Goal: Transaction & Acquisition: Purchase product/service

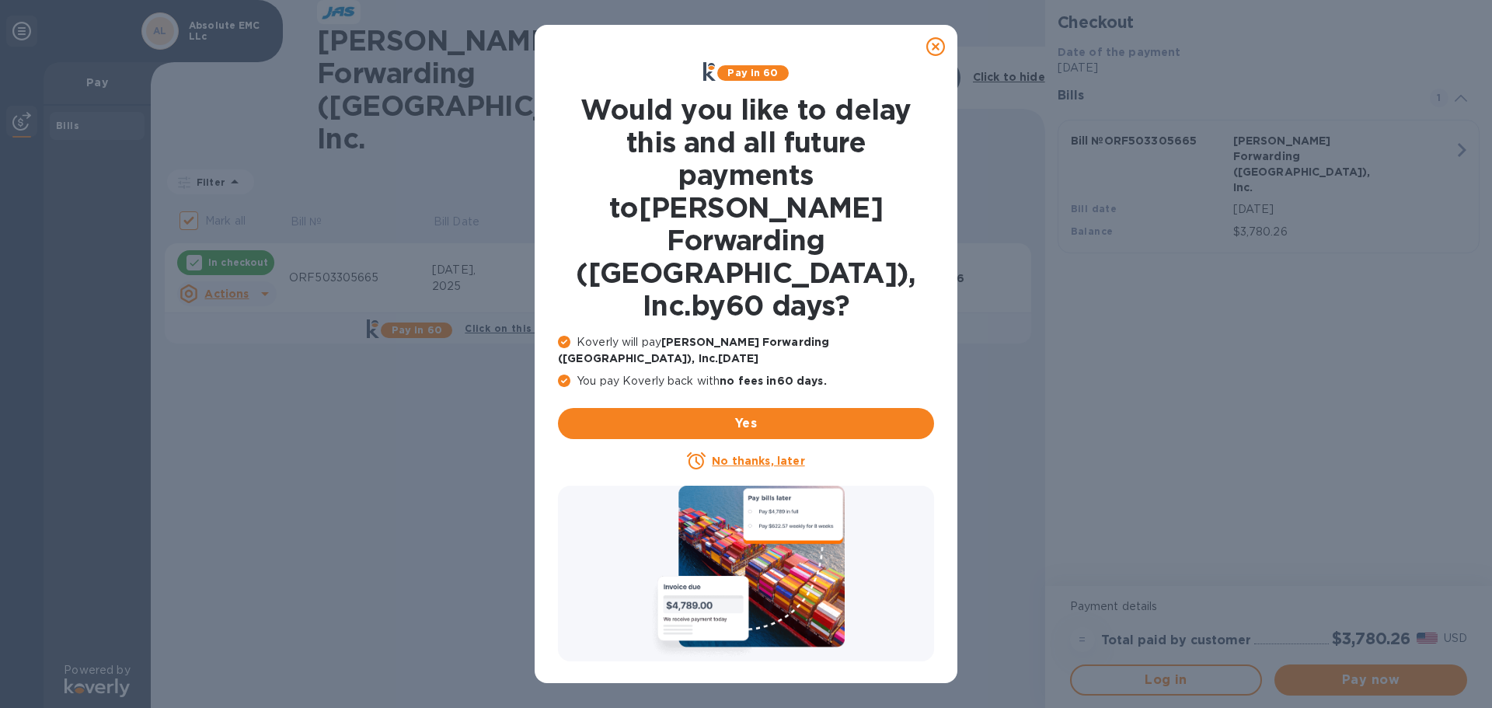
click at [759, 455] on u "No thanks, later" at bounding box center [758, 461] width 92 height 12
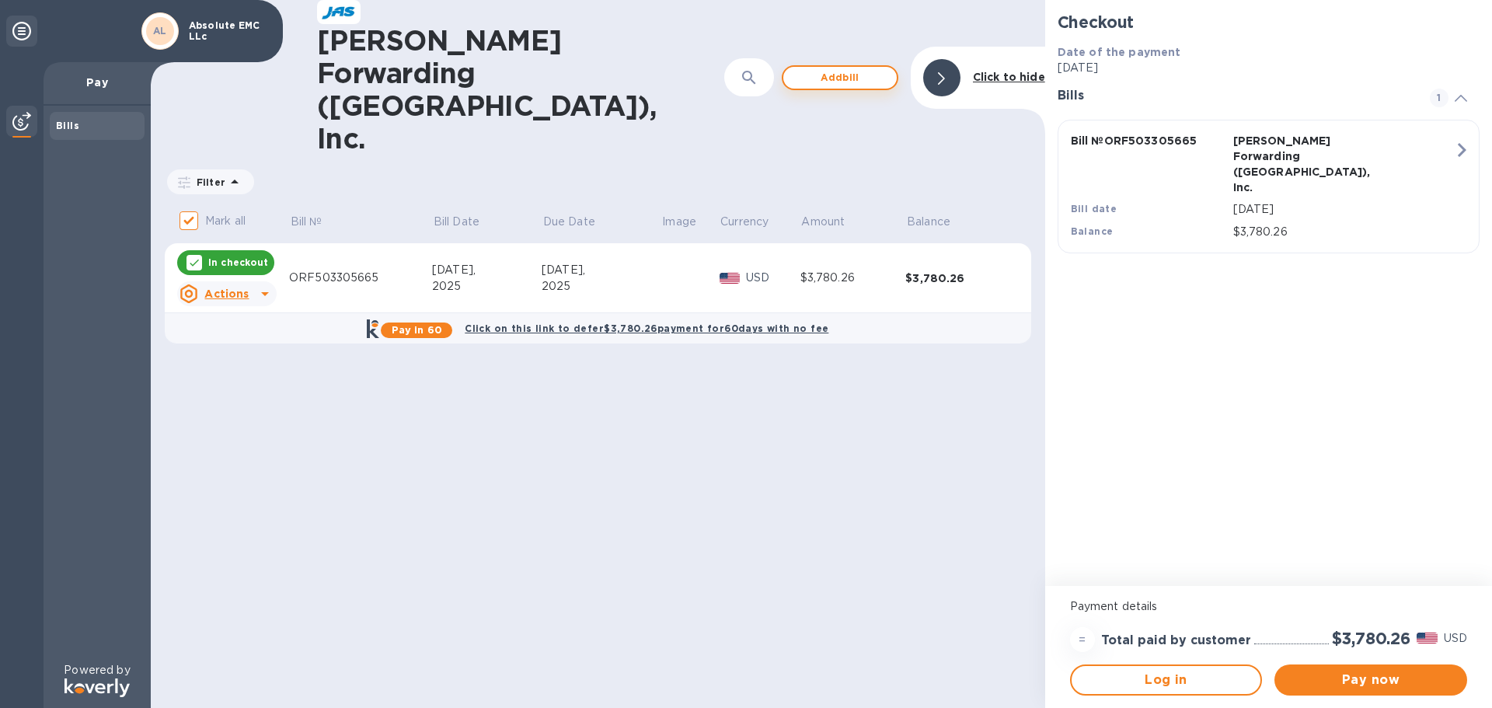
click at [821, 68] on span "Add bill" at bounding box center [840, 77] width 89 height 19
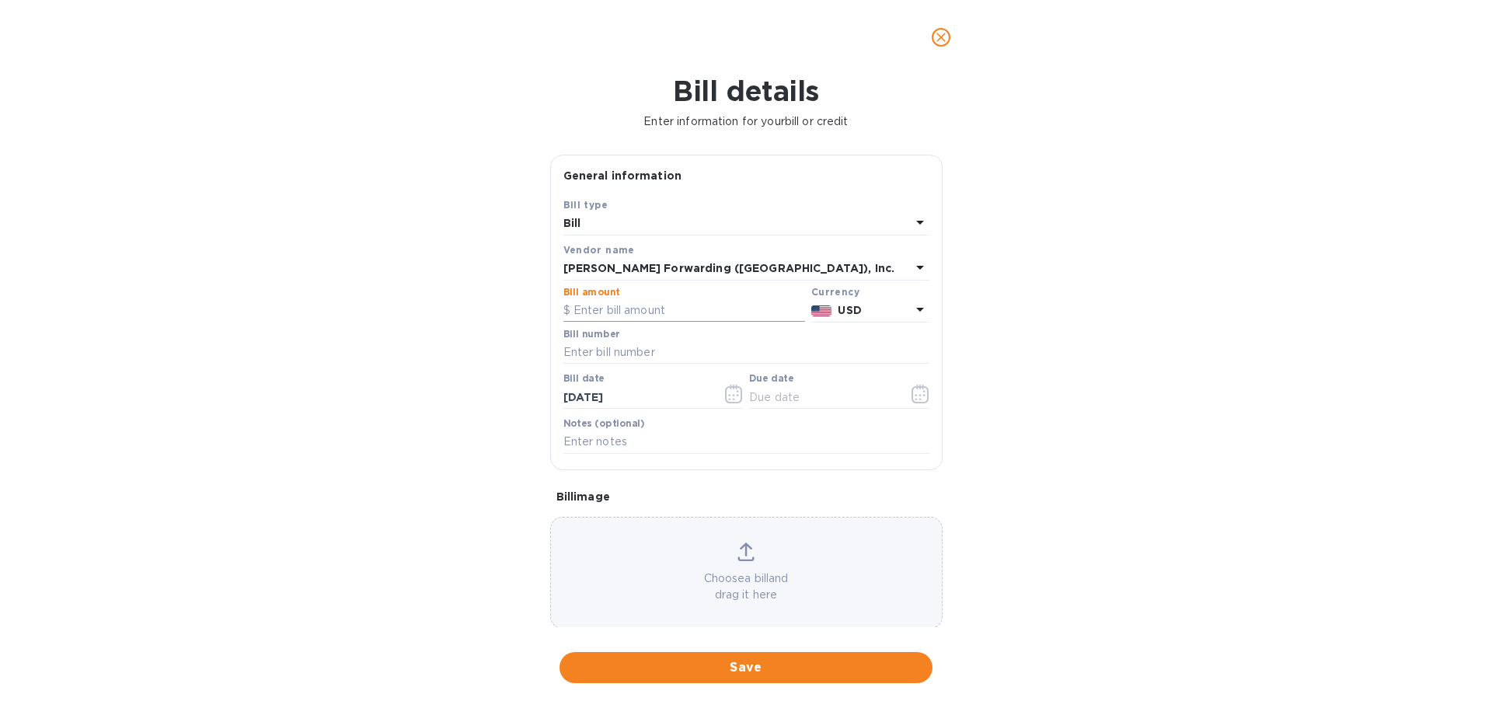
click at [641, 310] on input "text" at bounding box center [685, 310] width 242 height 23
type input "460"
click at [690, 351] on input "text" at bounding box center [747, 352] width 366 height 23
paste input "ORF503332244"
type input "ORF503332244"
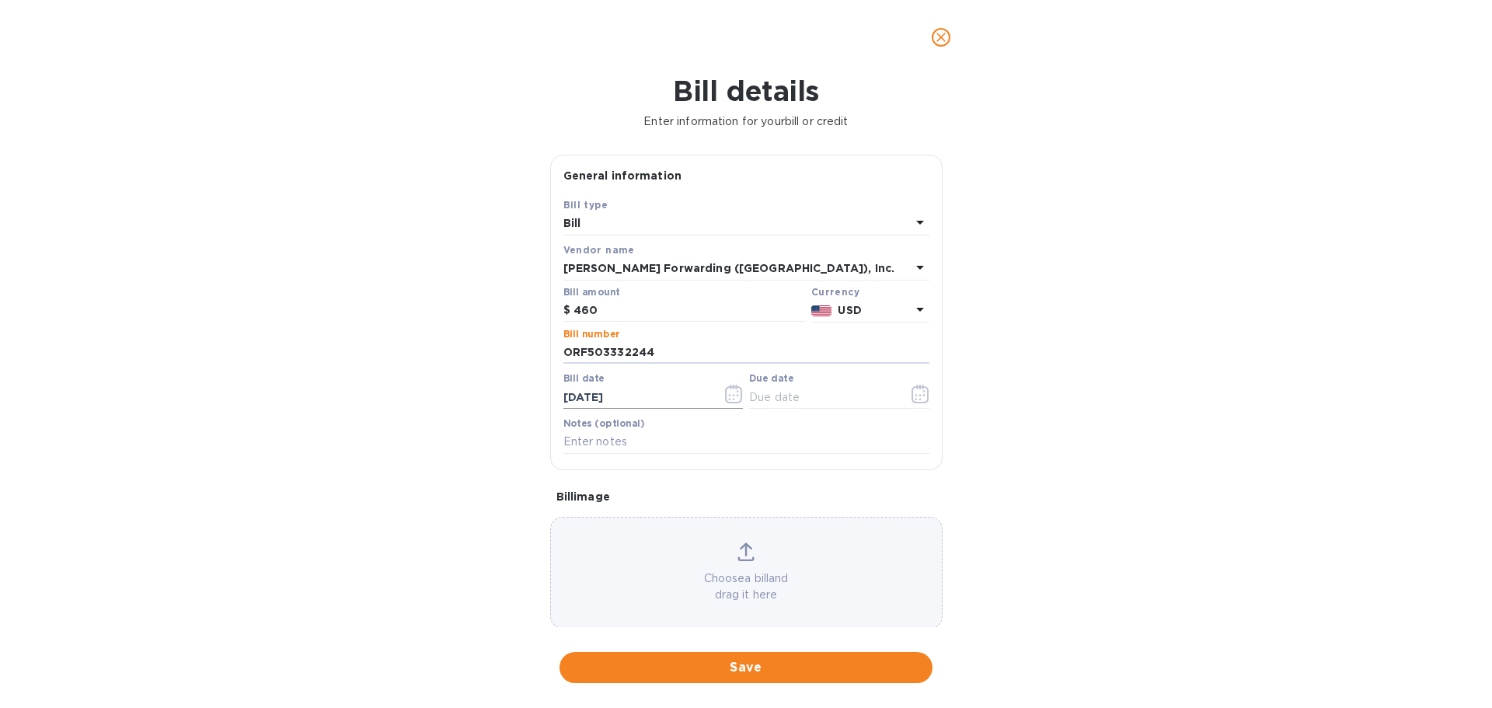
click at [651, 395] on input "[DATE]" at bounding box center [637, 397] width 147 height 23
click at [729, 394] on icon "button" at bounding box center [734, 394] width 18 height 19
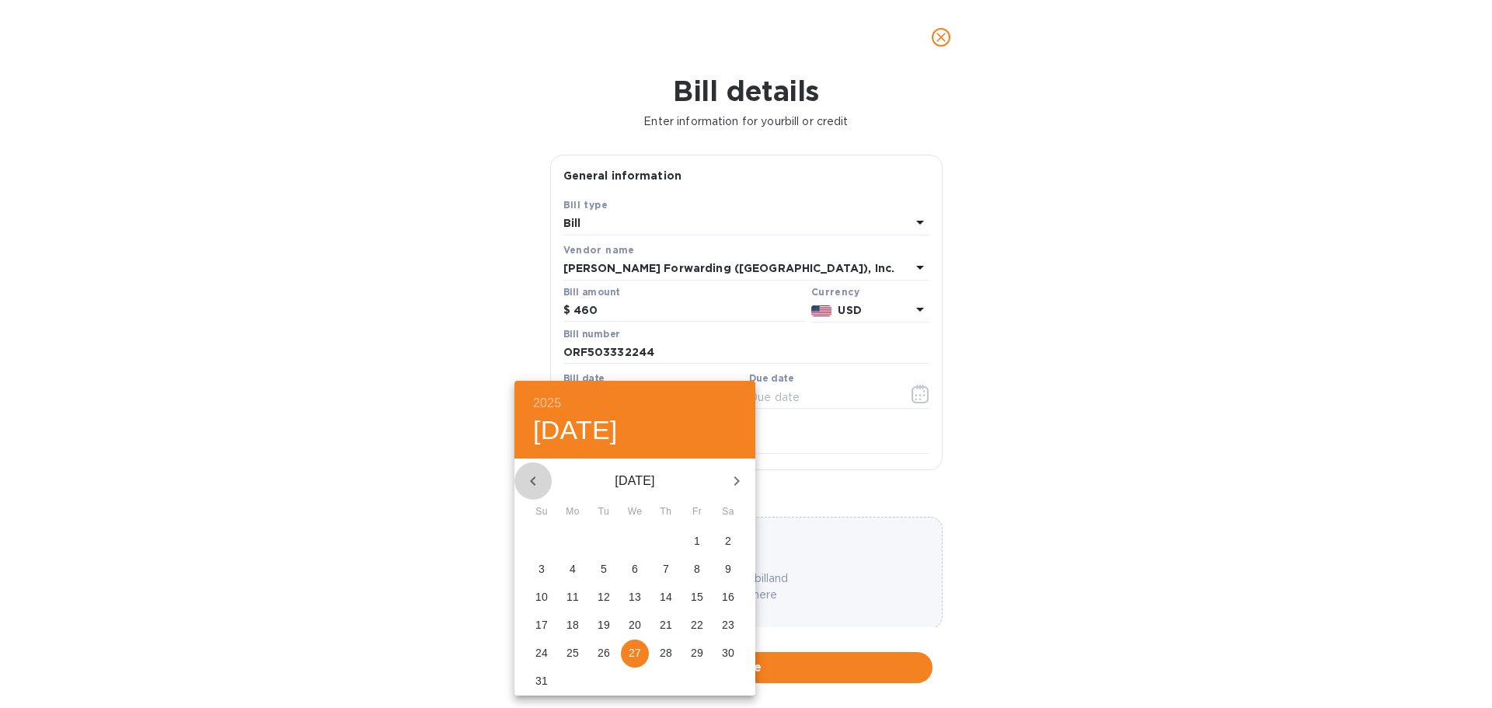
click at [529, 480] on icon "button" at bounding box center [533, 481] width 19 height 19
click at [602, 654] on p "29" at bounding box center [604, 653] width 12 height 16
type input "[DATE]"
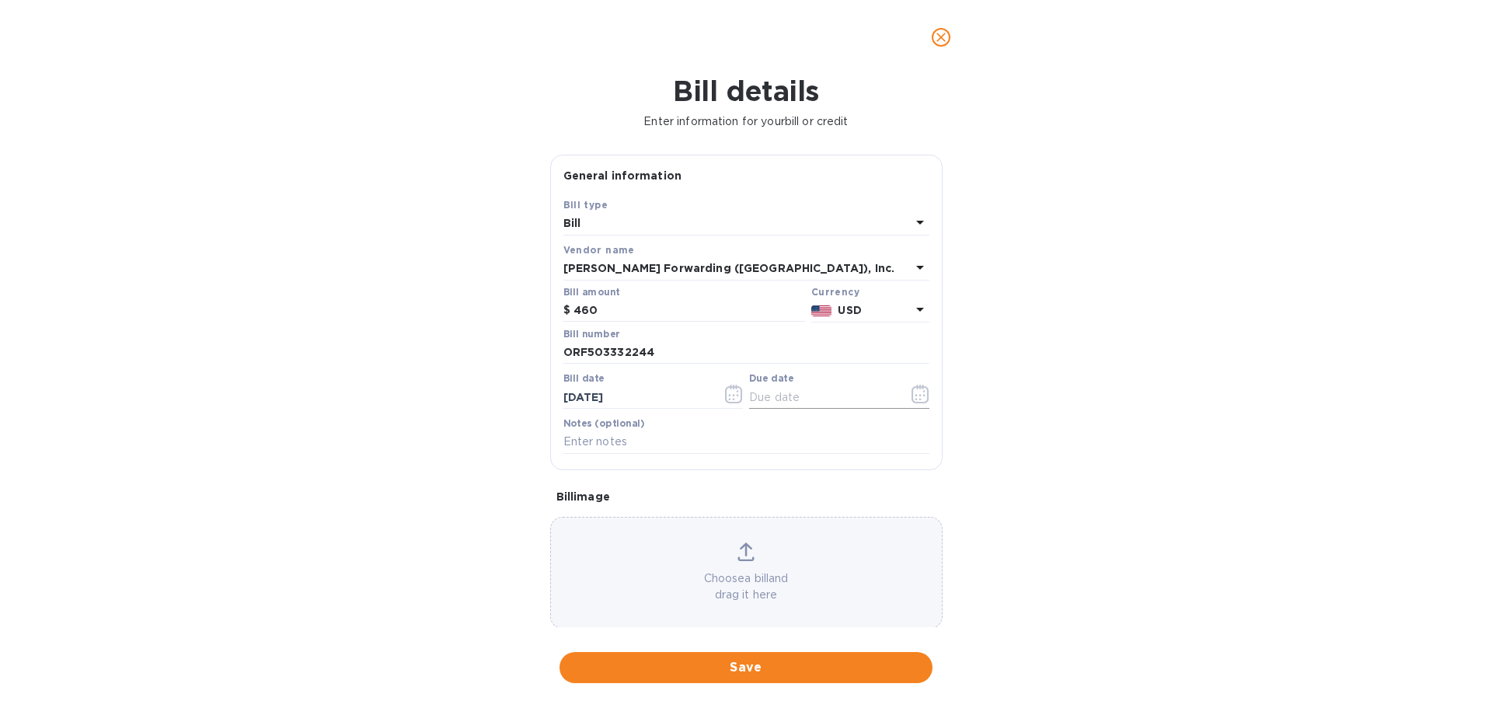
click at [912, 399] on icon "button" at bounding box center [921, 394] width 18 height 19
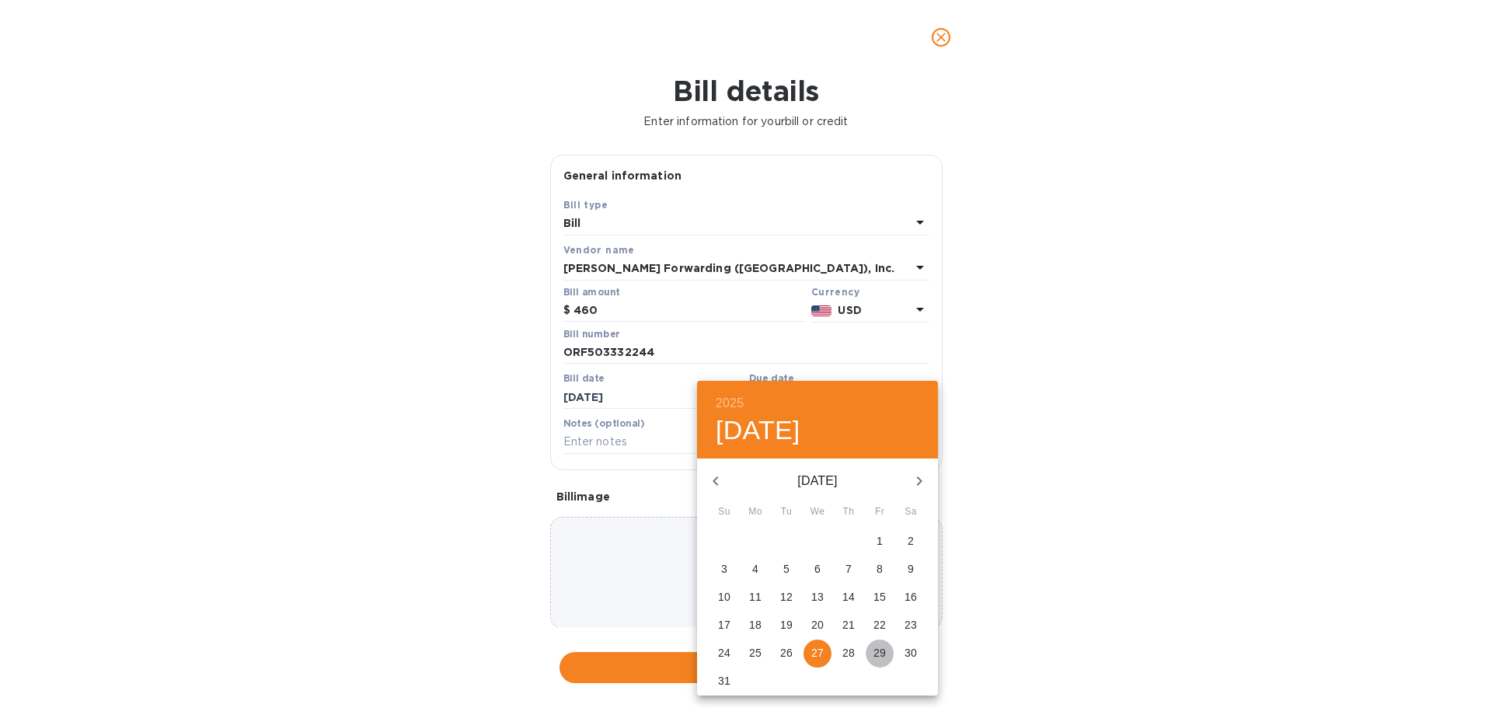
click at [888, 658] on span "29" at bounding box center [880, 653] width 28 height 16
type input "[DATE]"
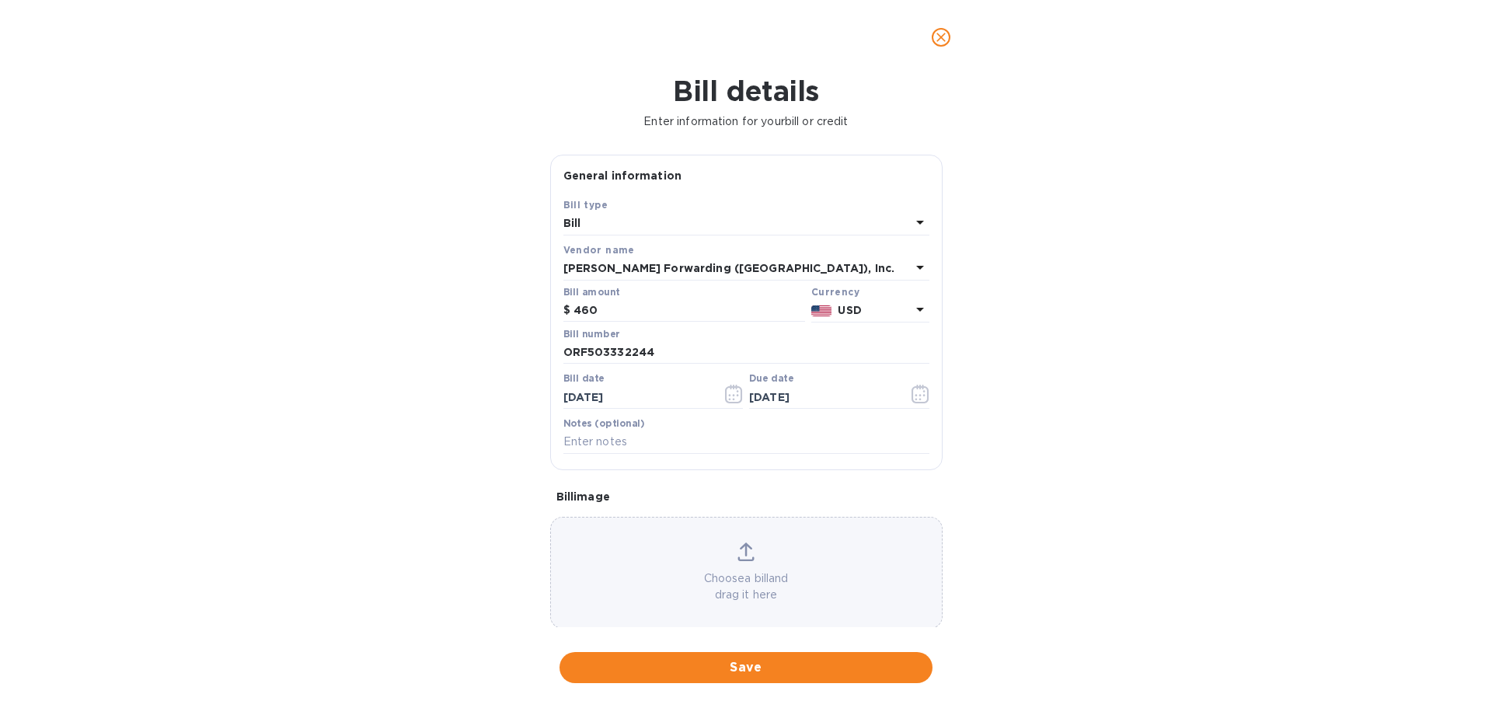
click at [478, 452] on div "Bill details Enter information for your bill or credit General information Save…" at bounding box center [746, 392] width 1492 height 634
click at [698, 671] on span "Save" at bounding box center [746, 667] width 348 height 19
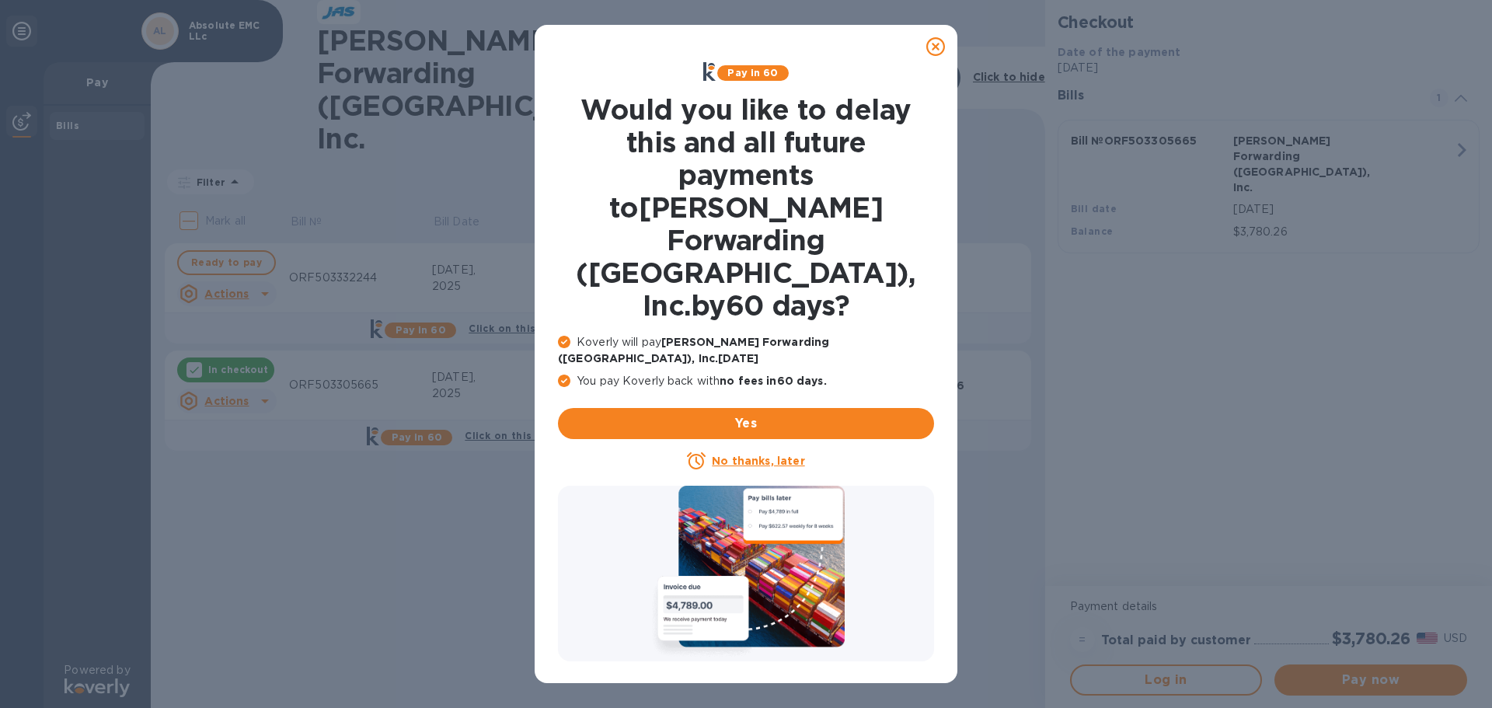
click at [783, 455] on u "No thanks, later" at bounding box center [758, 461] width 92 height 12
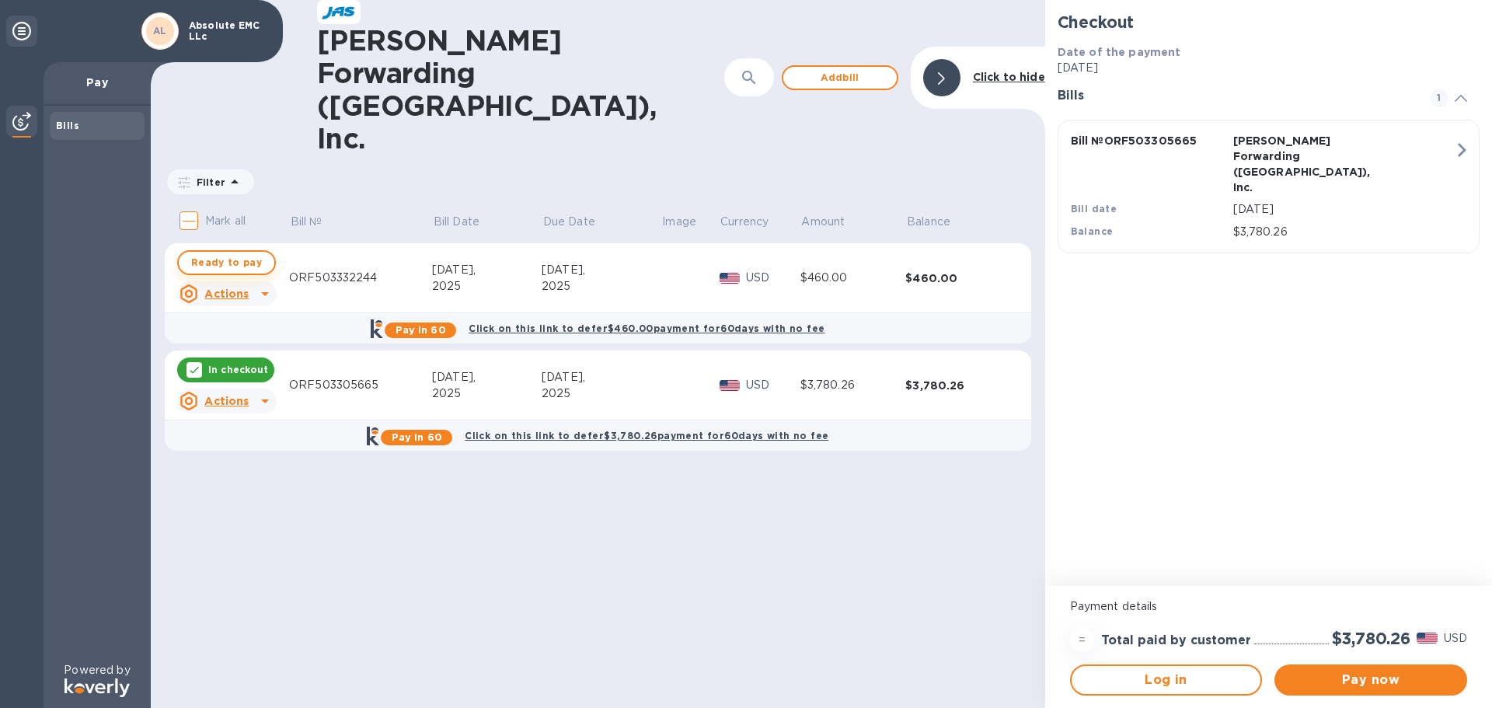
click at [251, 253] on span "Ready to pay" at bounding box center [226, 262] width 71 height 19
checkbox input "true"
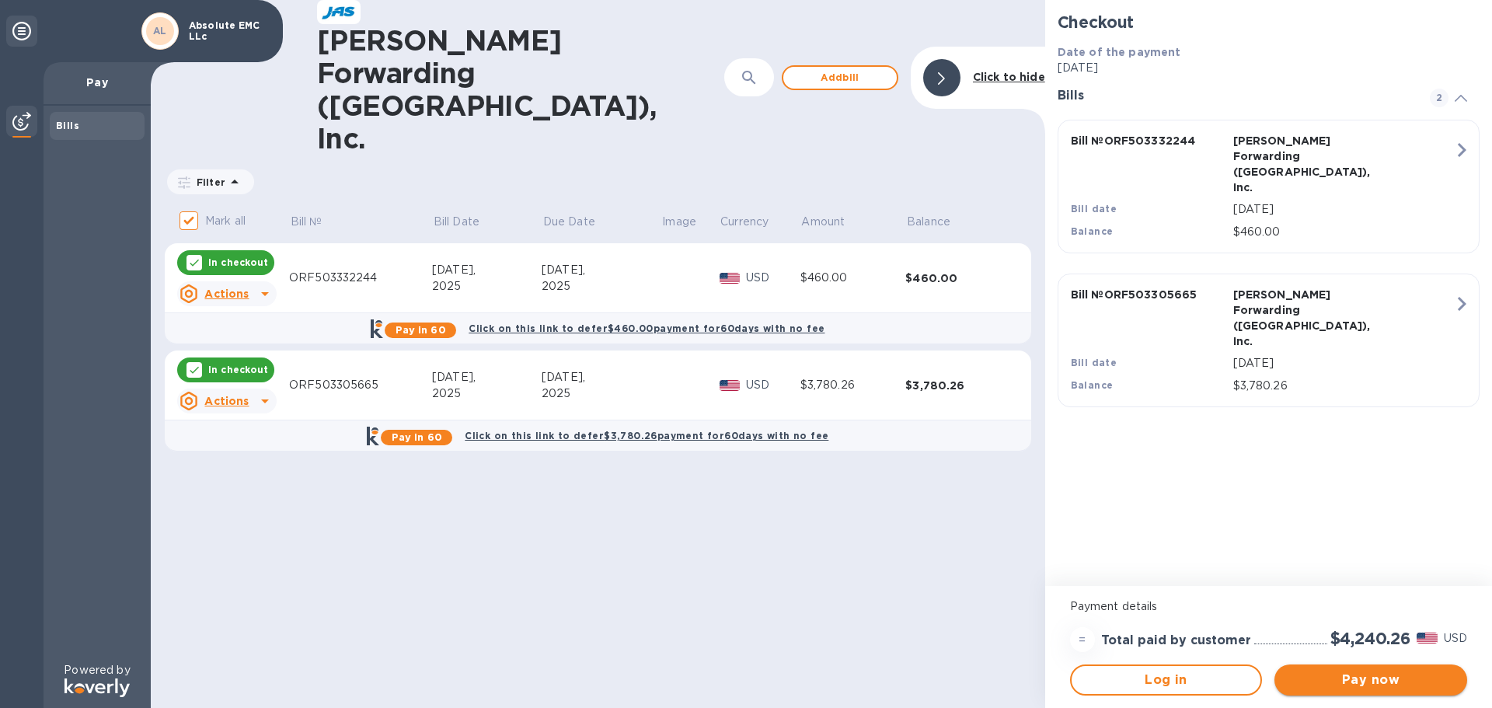
click at [1398, 679] on span "Pay now" at bounding box center [1371, 680] width 168 height 19
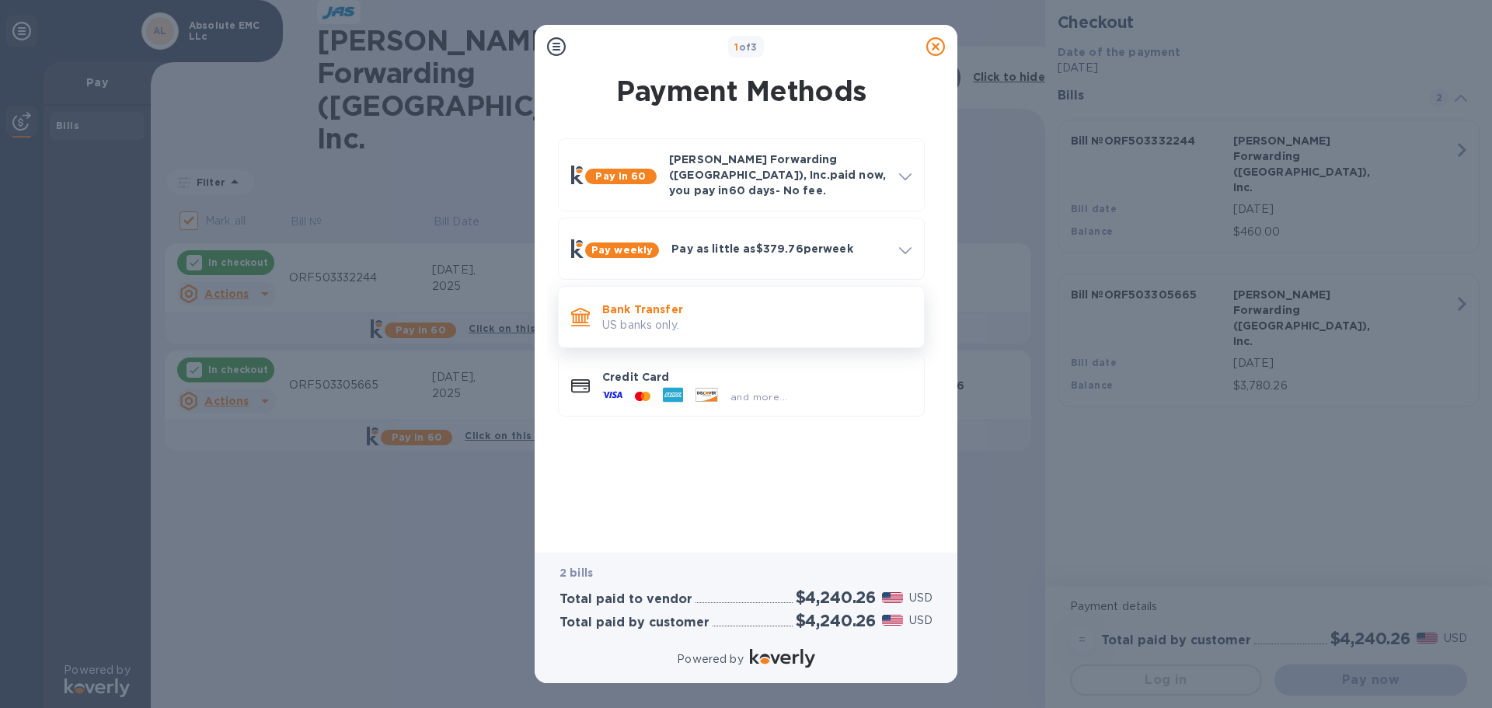
click at [735, 317] on p "US banks only." at bounding box center [756, 325] width 309 height 16
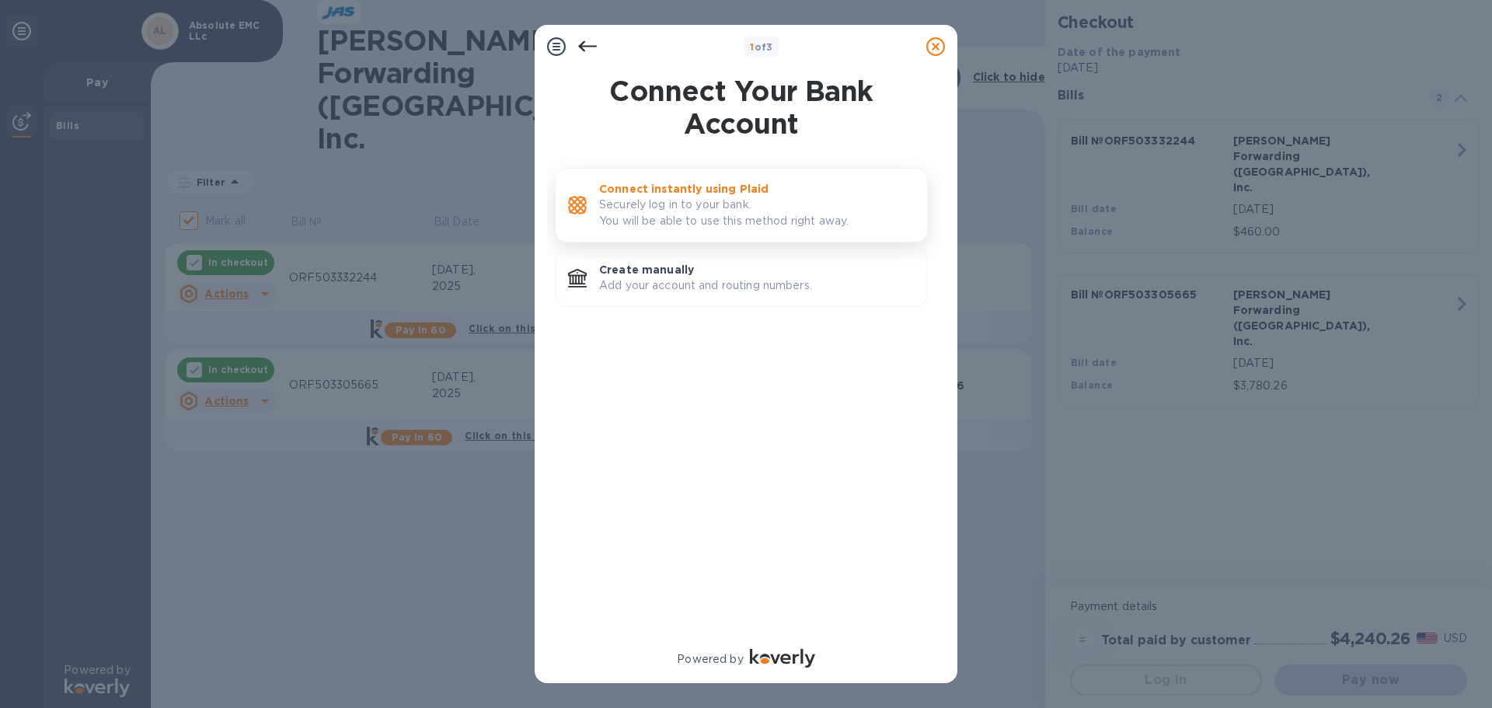
click at [717, 224] on p "Securely log in to your bank. You will be able to use this method right away." at bounding box center [757, 213] width 316 height 33
click at [742, 206] on p "Securely log in to your bank. You will be able to use this method right away." at bounding box center [757, 213] width 316 height 33
click at [645, 277] on p "Add your account and routing numbers." at bounding box center [757, 285] width 316 height 16
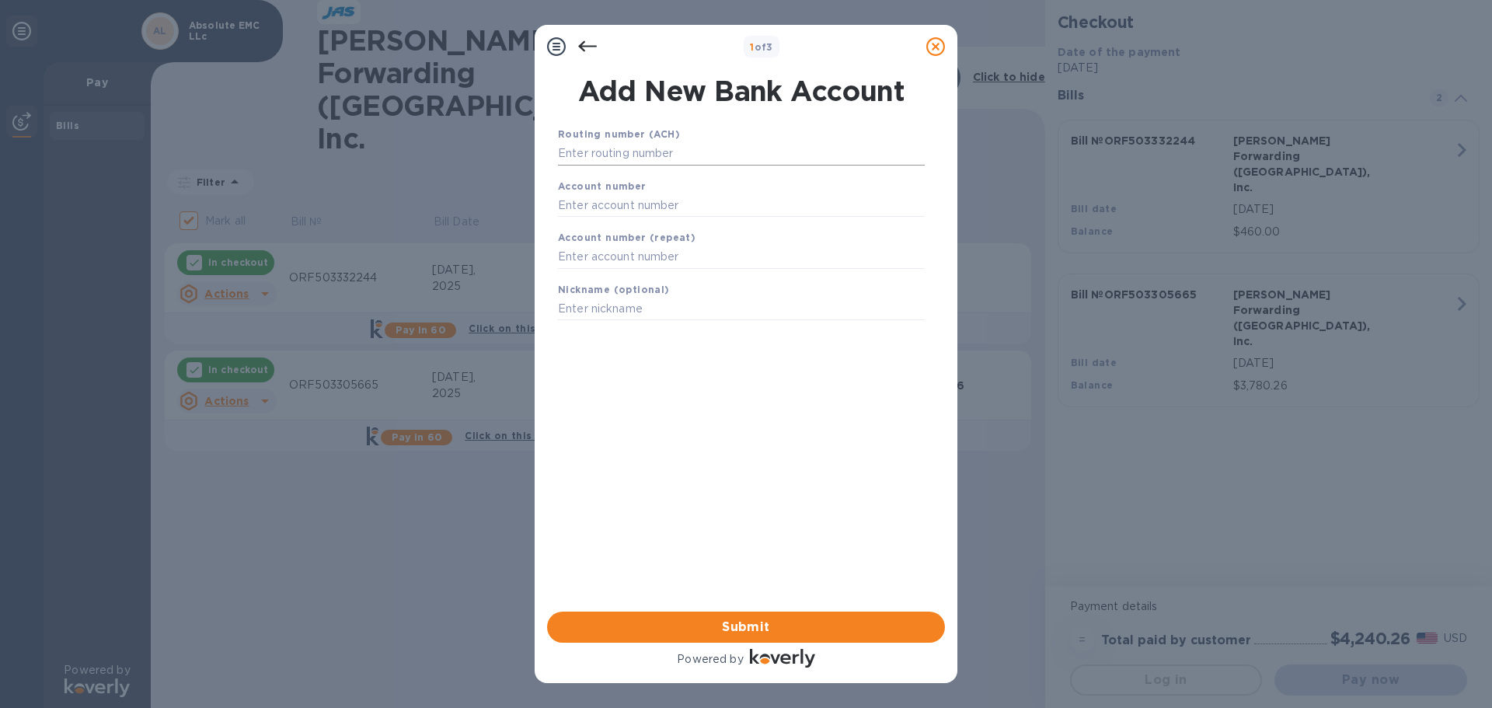
click at [644, 155] on input "text" at bounding box center [741, 153] width 367 height 23
click at [650, 207] on input "text" at bounding box center [741, 205] width 367 height 23
paste input "9884229163"
type input "9884229163"
click at [656, 159] on input "text" at bounding box center [741, 153] width 367 height 23
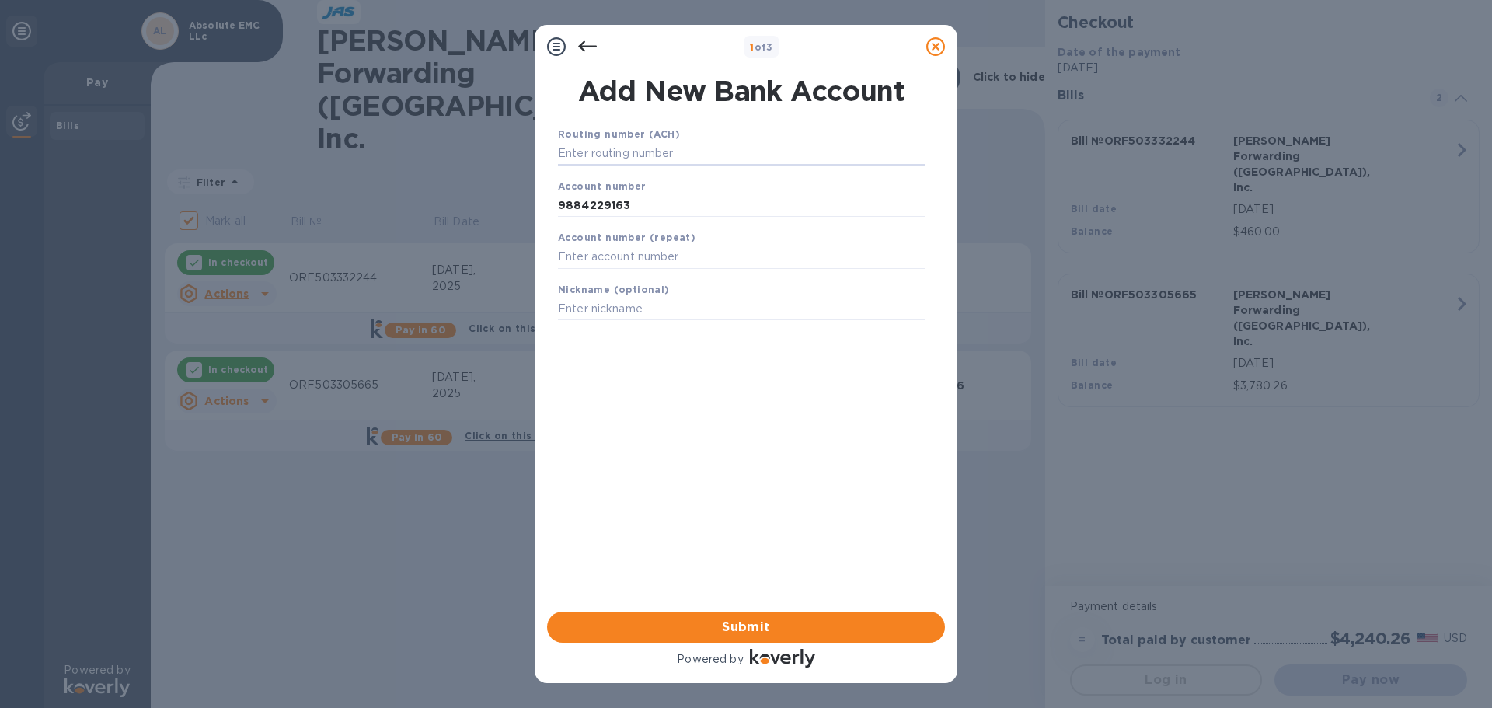
paste input "052000113"
type input "052000113"
click at [583, 215] on input "9884229163" at bounding box center [741, 224] width 367 height 23
click at [642, 281] on input "text" at bounding box center [741, 276] width 367 height 23
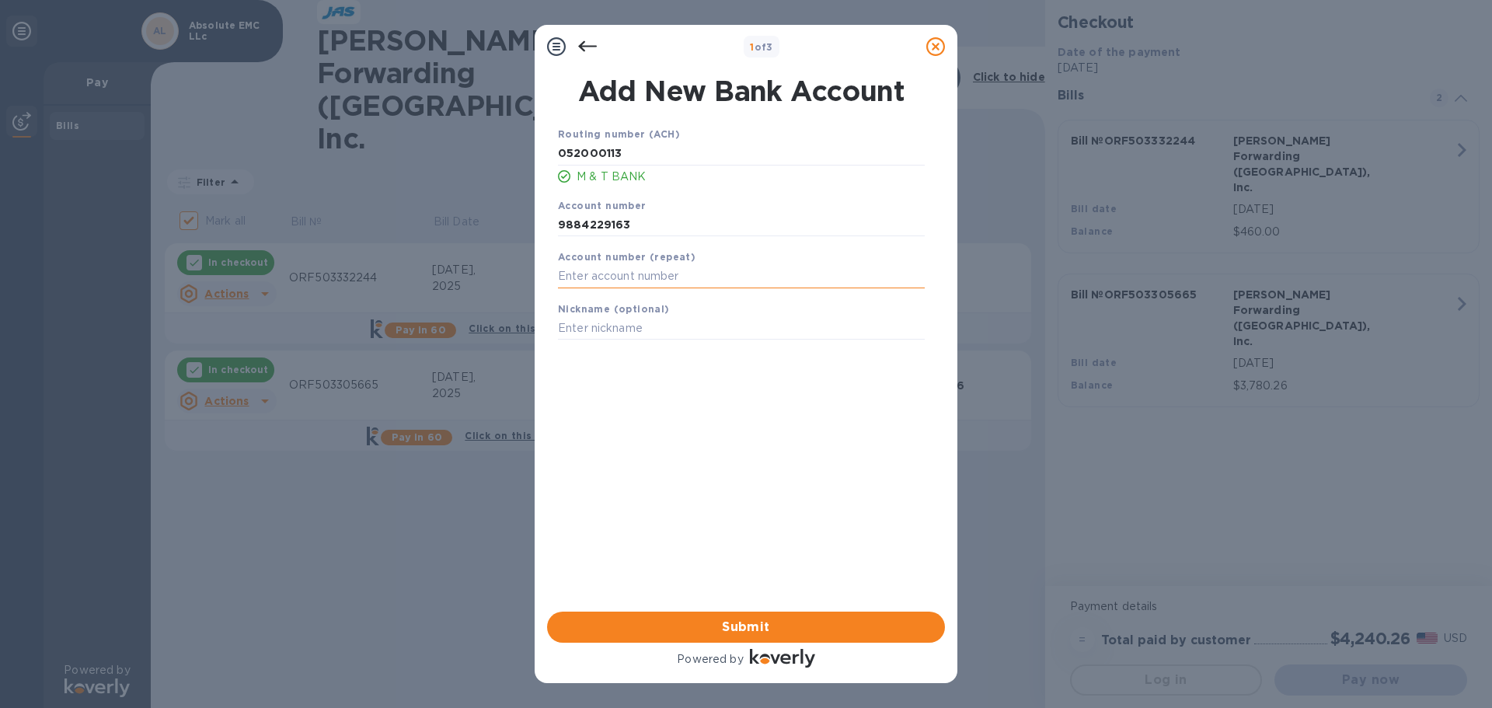
paste input "9884229163"
type input "9884229163"
click at [637, 332] on input "text" at bounding box center [741, 328] width 367 height 23
type input "M&T"
click at [724, 622] on span "Submit" at bounding box center [746, 627] width 373 height 19
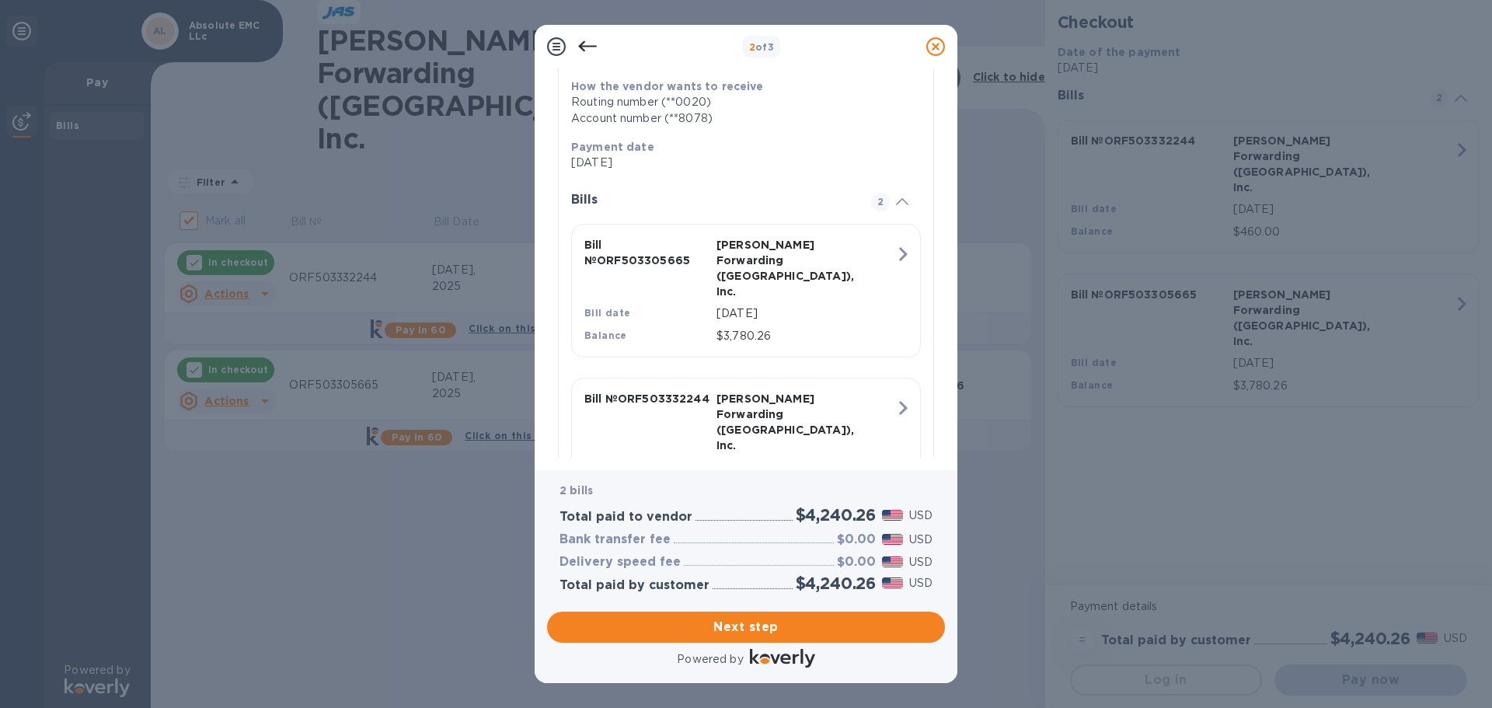
scroll to position [295, 0]
click at [779, 634] on span "Next step" at bounding box center [746, 627] width 373 height 19
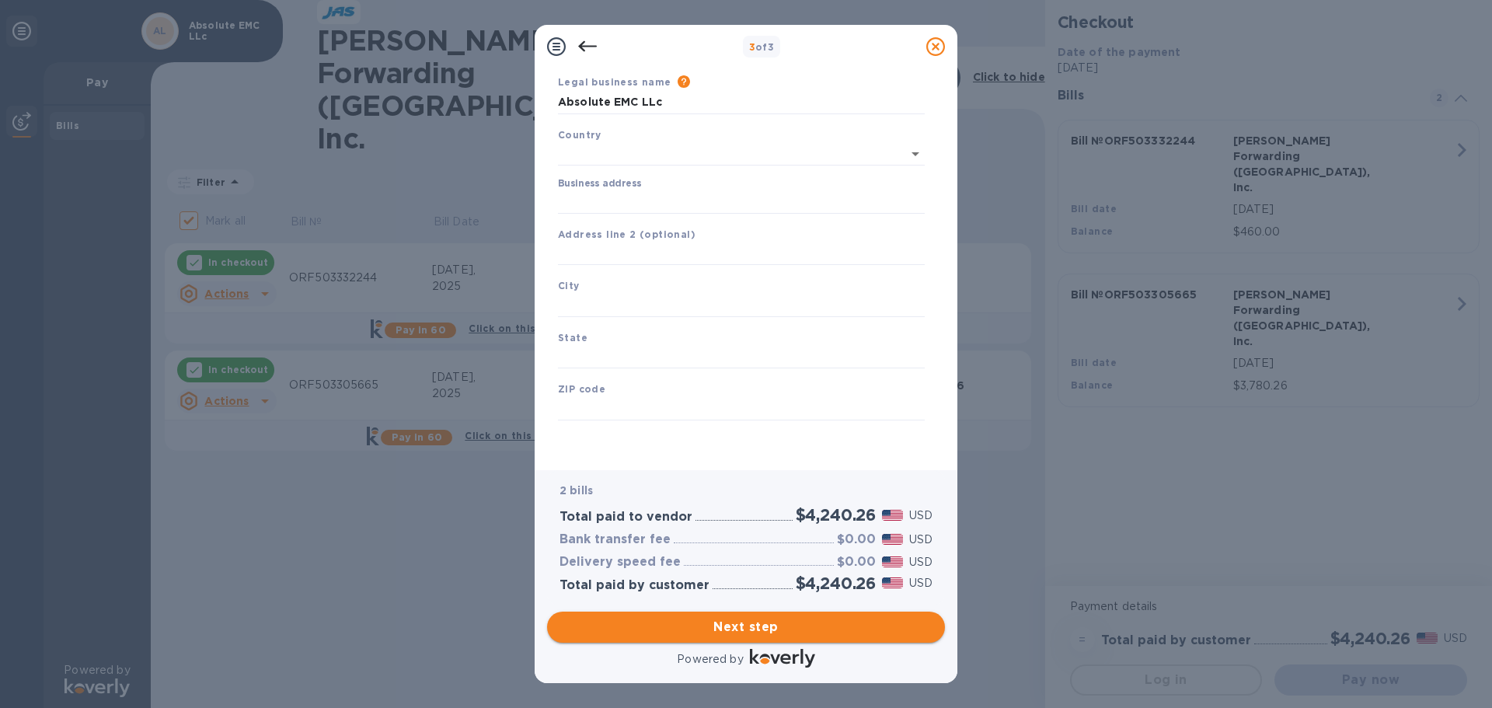
scroll to position [52, 0]
type input "[GEOGRAPHIC_DATA]"
click at [670, 200] on input "Business address" at bounding box center [741, 201] width 367 height 23
type input "[STREET_ADDRESS]"
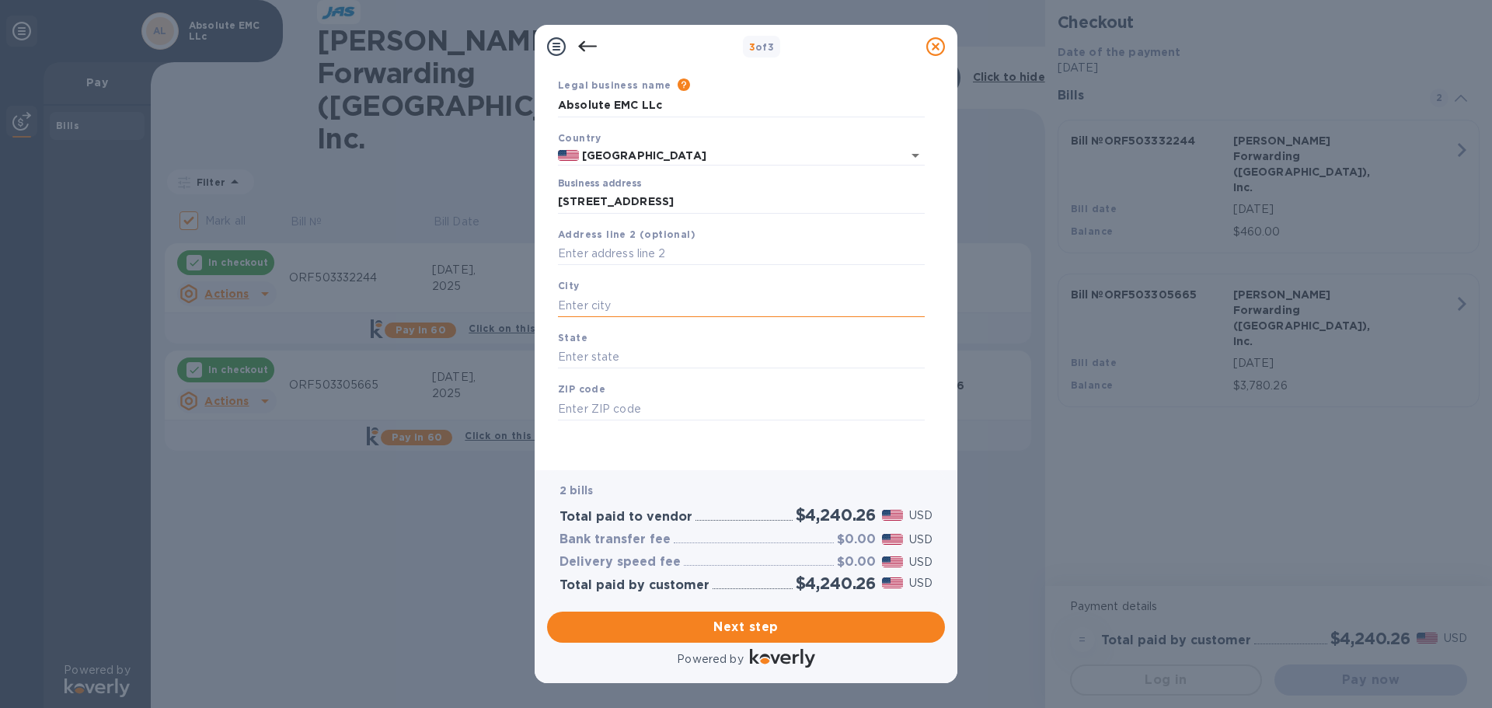
click at [638, 305] on input "text" at bounding box center [741, 305] width 367 height 23
type input "[GEOGRAPHIC_DATA]"
type input "VA"
type input "20111"
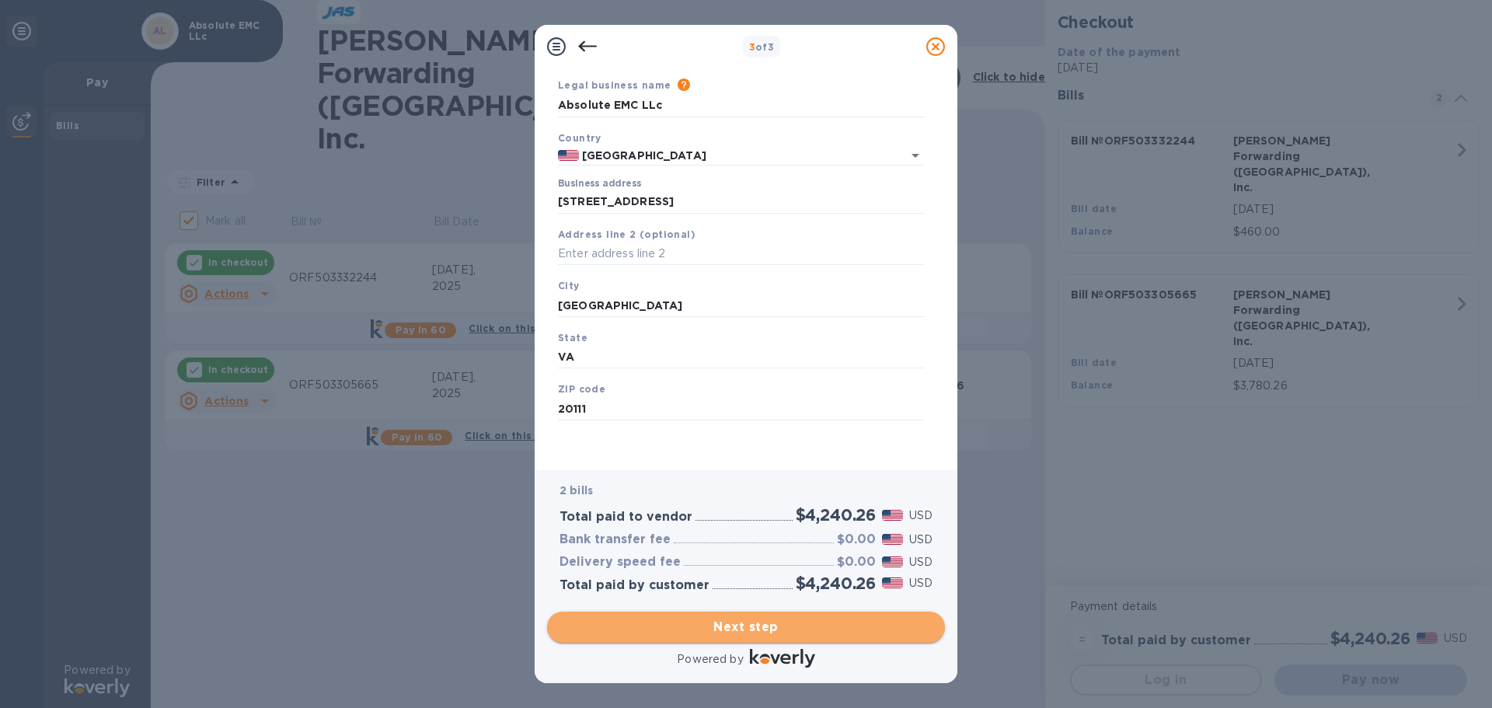
click at [728, 619] on span "Next step" at bounding box center [746, 627] width 373 height 19
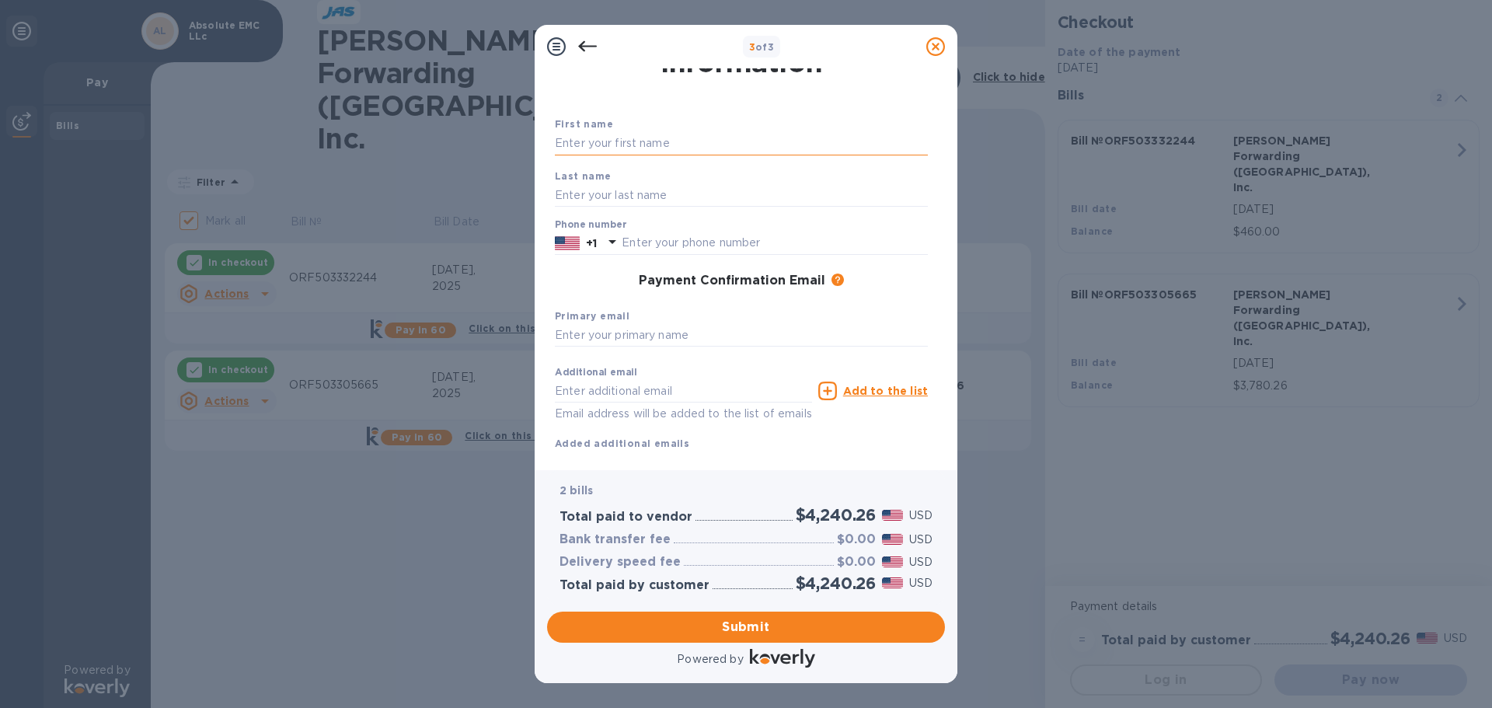
click at [642, 145] on input "text" at bounding box center [741, 143] width 373 height 23
type input "[PERSON_NAME]"
type input "7037747505"
type input "[PERSON_NAME][EMAIL_ADDRESS][DOMAIN_NAME]"
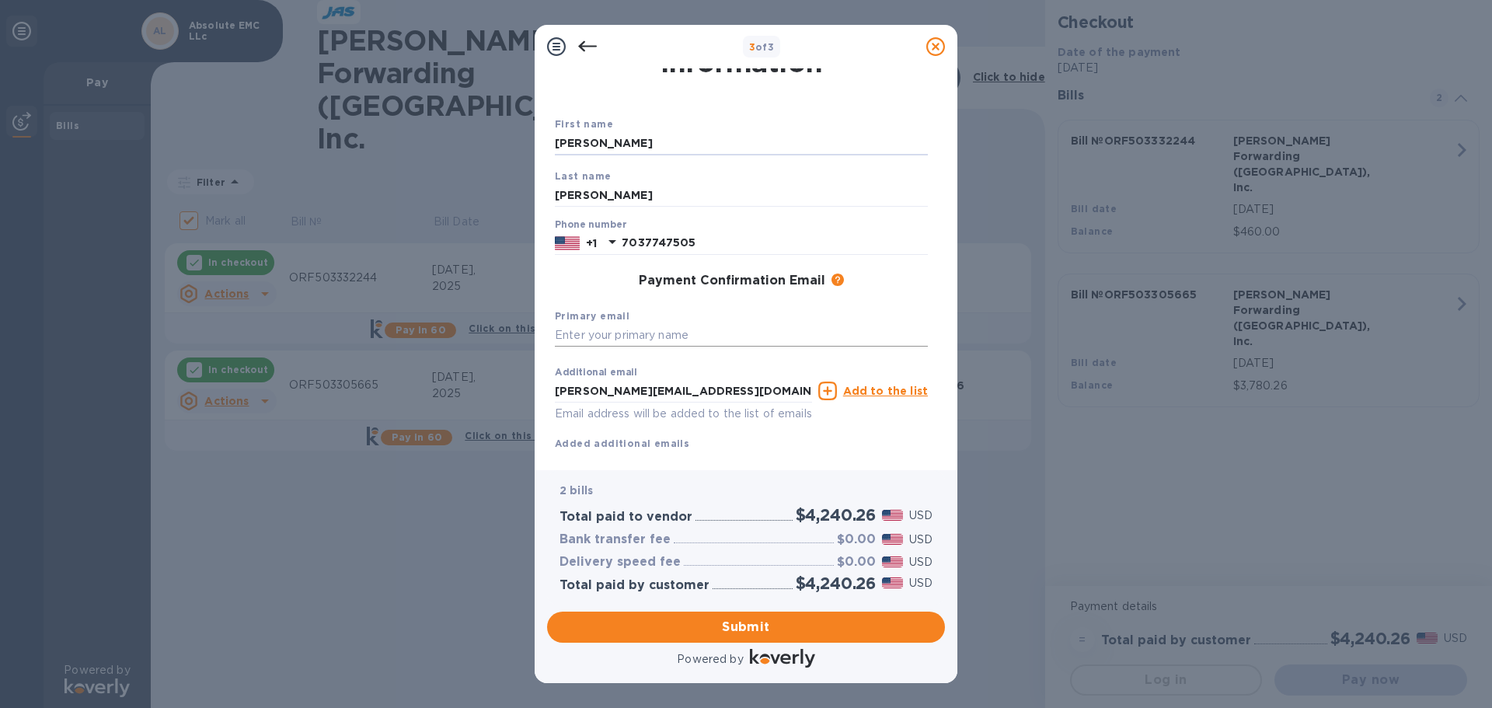
click at [644, 337] on input "text" at bounding box center [741, 335] width 373 height 23
drag, startPoint x: 702, startPoint y: 393, endPoint x: 553, endPoint y: 395, distance: 149.3
click at [553, 395] on div "First name [PERSON_NAME] name [PERSON_NAME] Phone number [PHONE_NUMBER] Payment…" at bounding box center [741, 271] width 379 height 367
click at [612, 341] on input "text" at bounding box center [741, 335] width 373 height 23
paste input "[PERSON_NAME][EMAIL_ADDRESS][DOMAIN_NAME]"
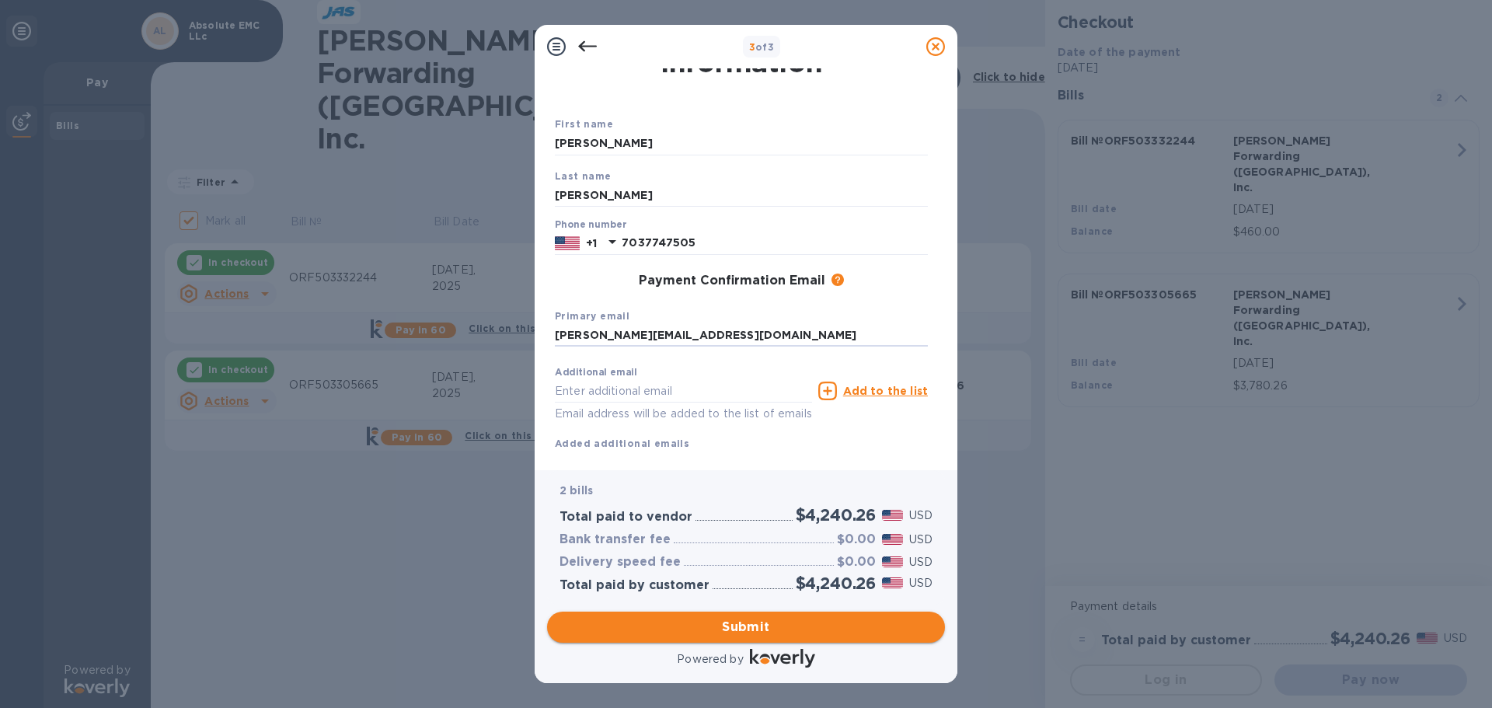
type input "[PERSON_NAME][EMAIL_ADDRESS][DOMAIN_NAME]"
click at [803, 633] on span "Submit" at bounding box center [746, 627] width 373 height 19
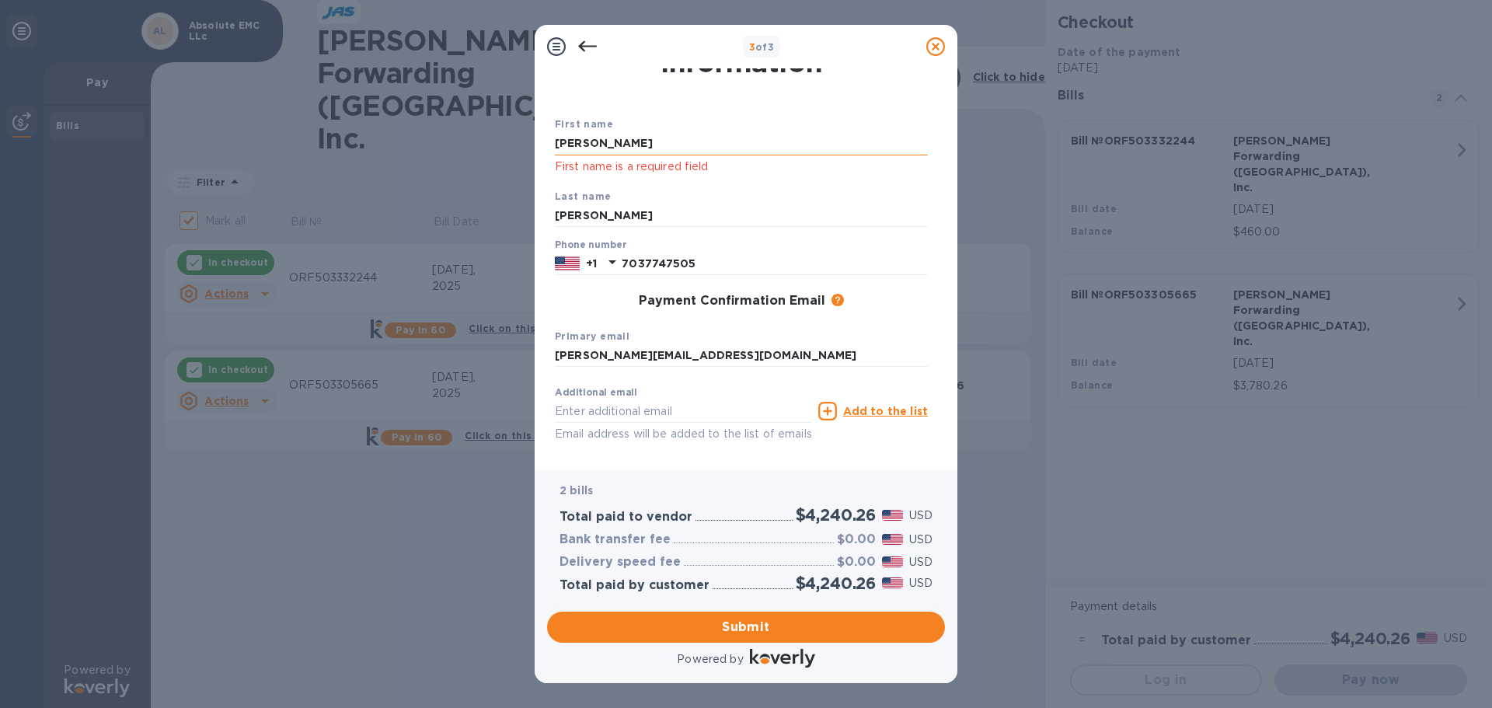
click at [629, 143] on input "[PERSON_NAME]" at bounding box center [741, 143] width 373 height 23
type input "[PERSON_NAME]"
click at [710, 618] on span "Submit" at bounding box center [746, 627] width 373 height 19
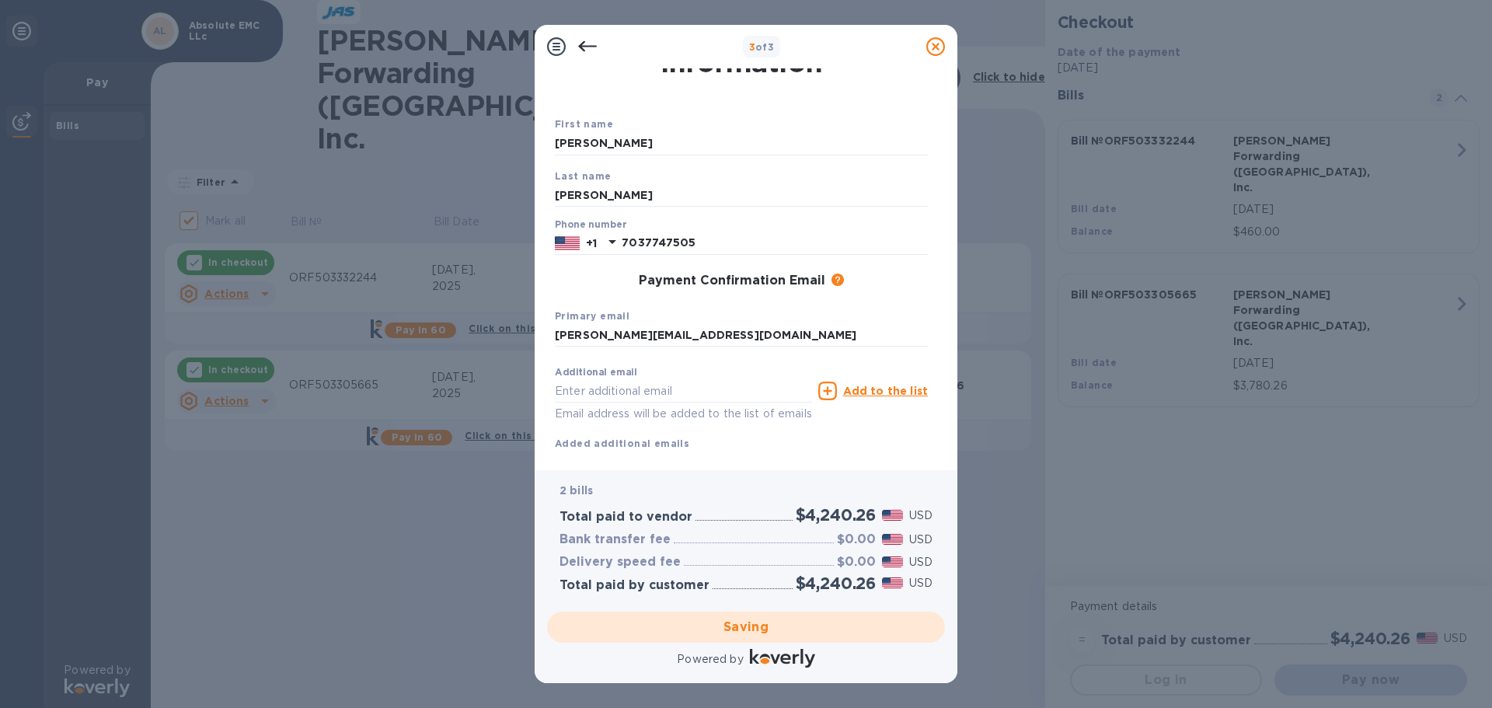
checkbox input "false"
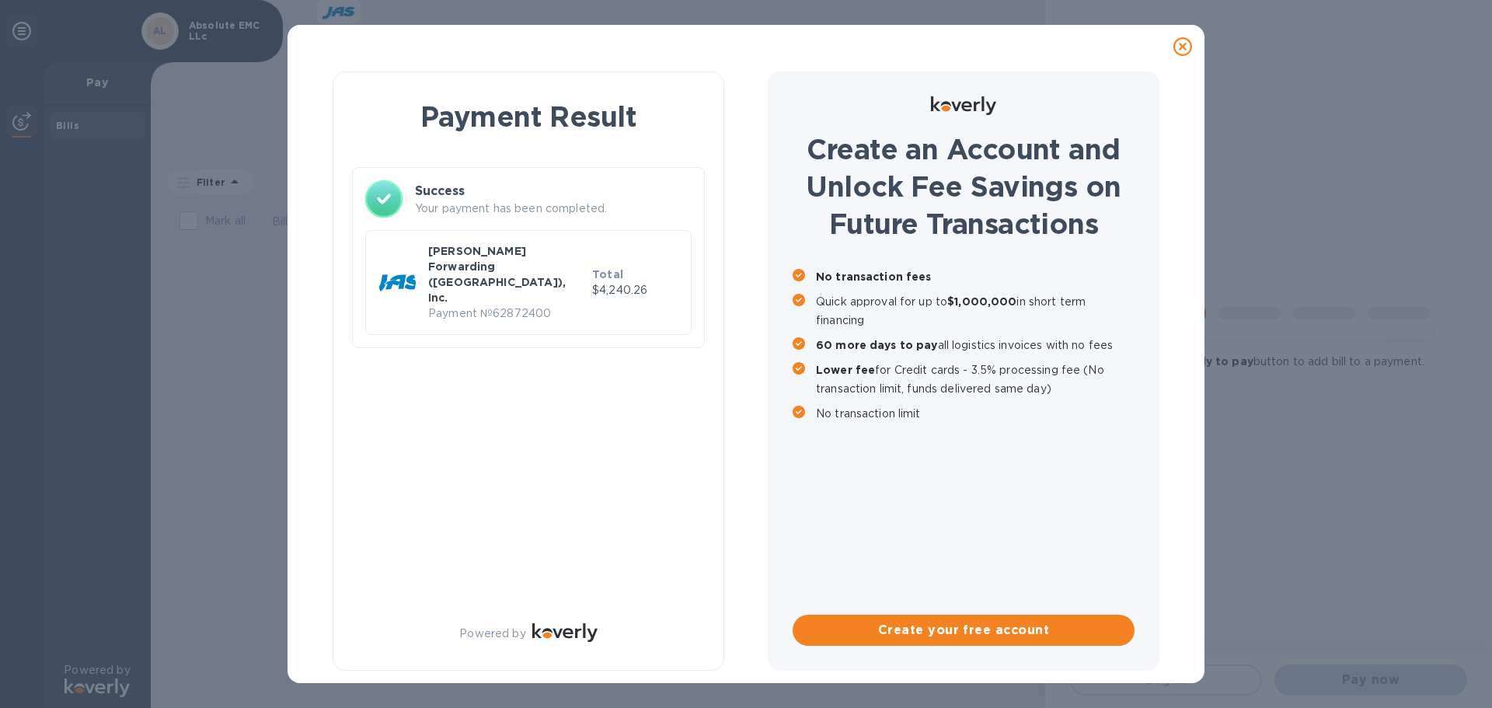
scroll to position [0, 0]
